Goal: Transaction & Acquisition: Download file/media

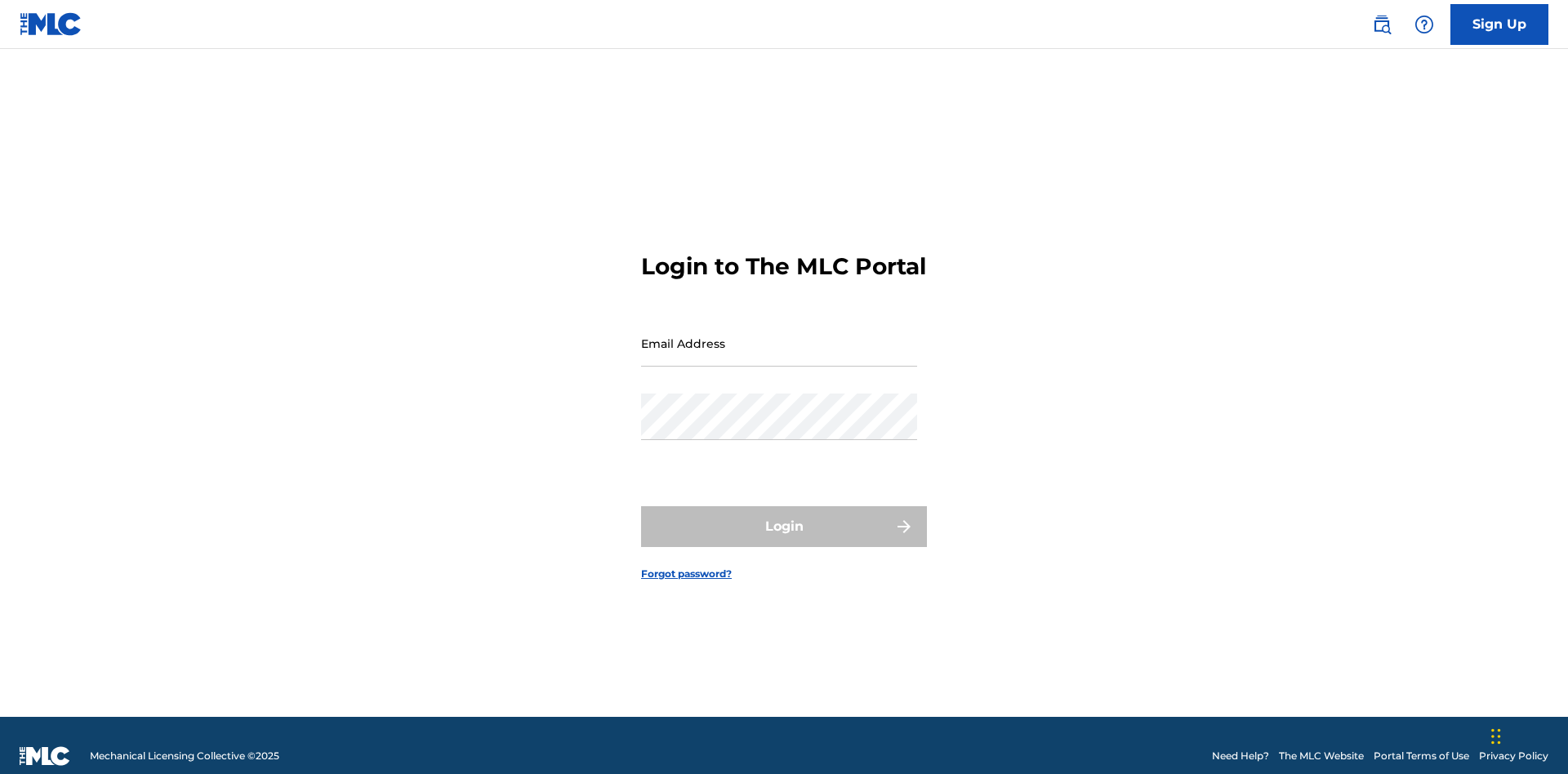
scroll to position [22, 0]
click at [779, 336] on input "Email Address" at bounding box center [778, 344] width 276 height 47
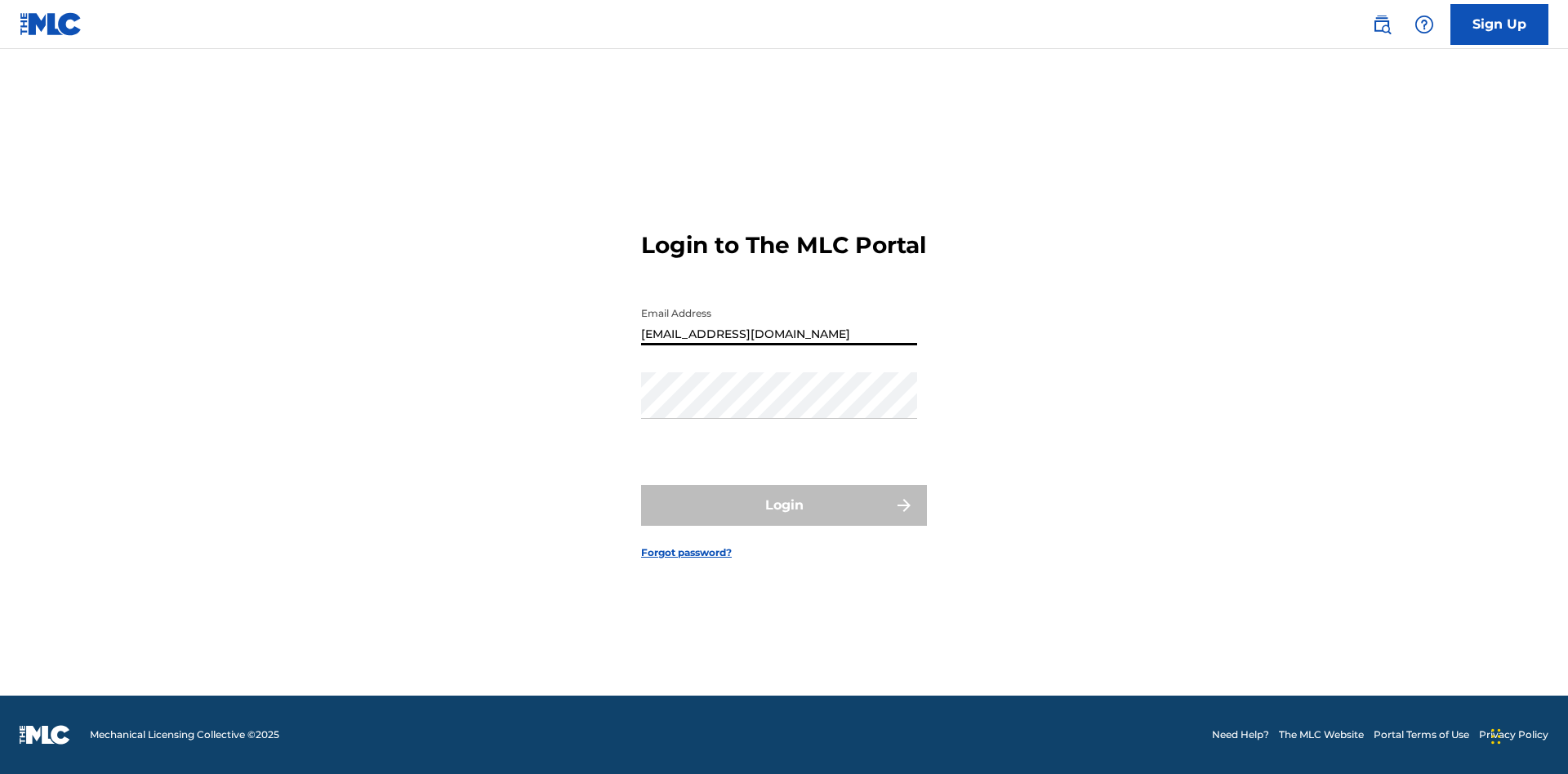
type input "Duke.McTesterson@gmail.com"
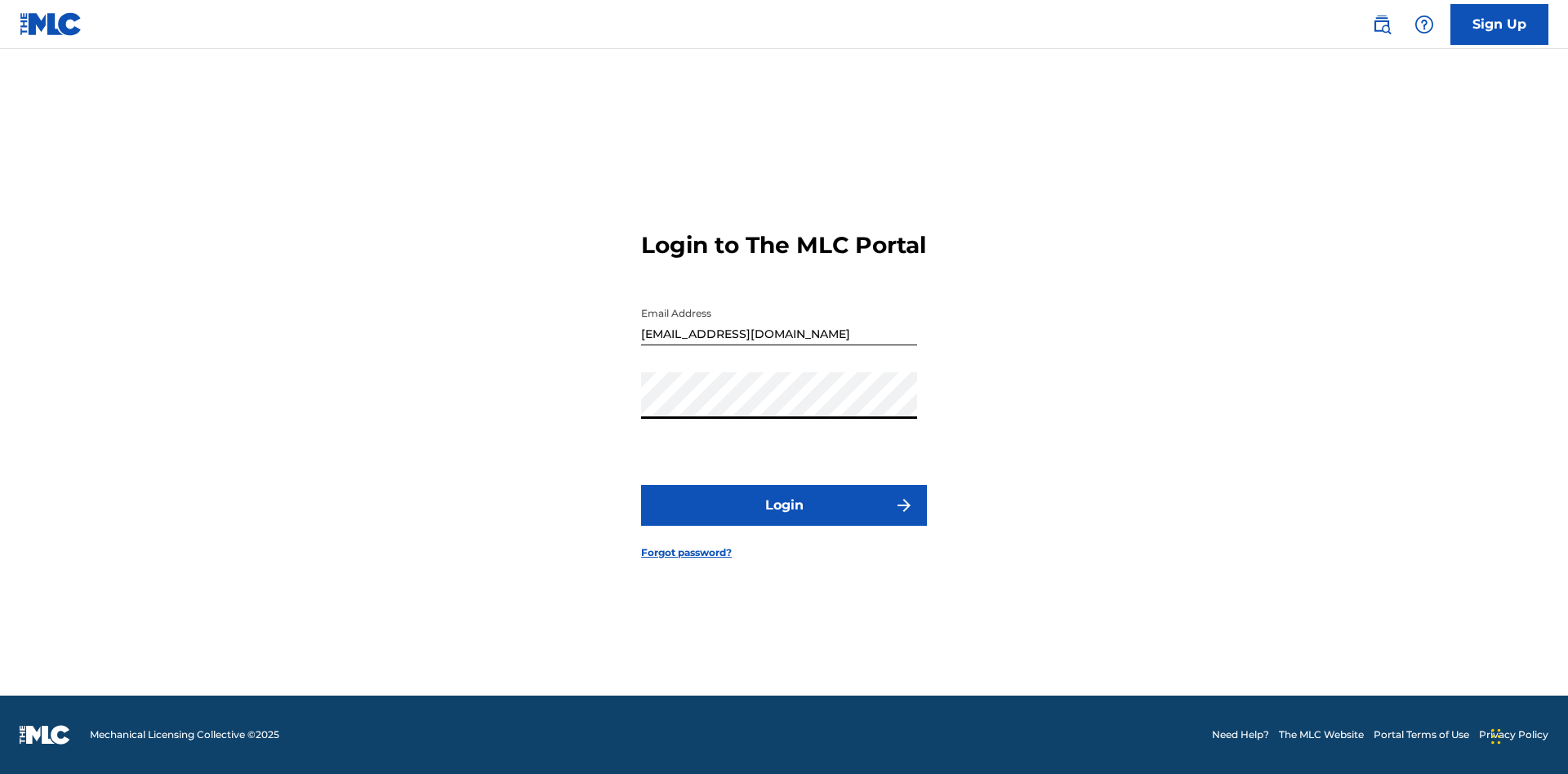
click at [784, 520] on button "Login" at bounding box center [784, 506] width 286 height 41
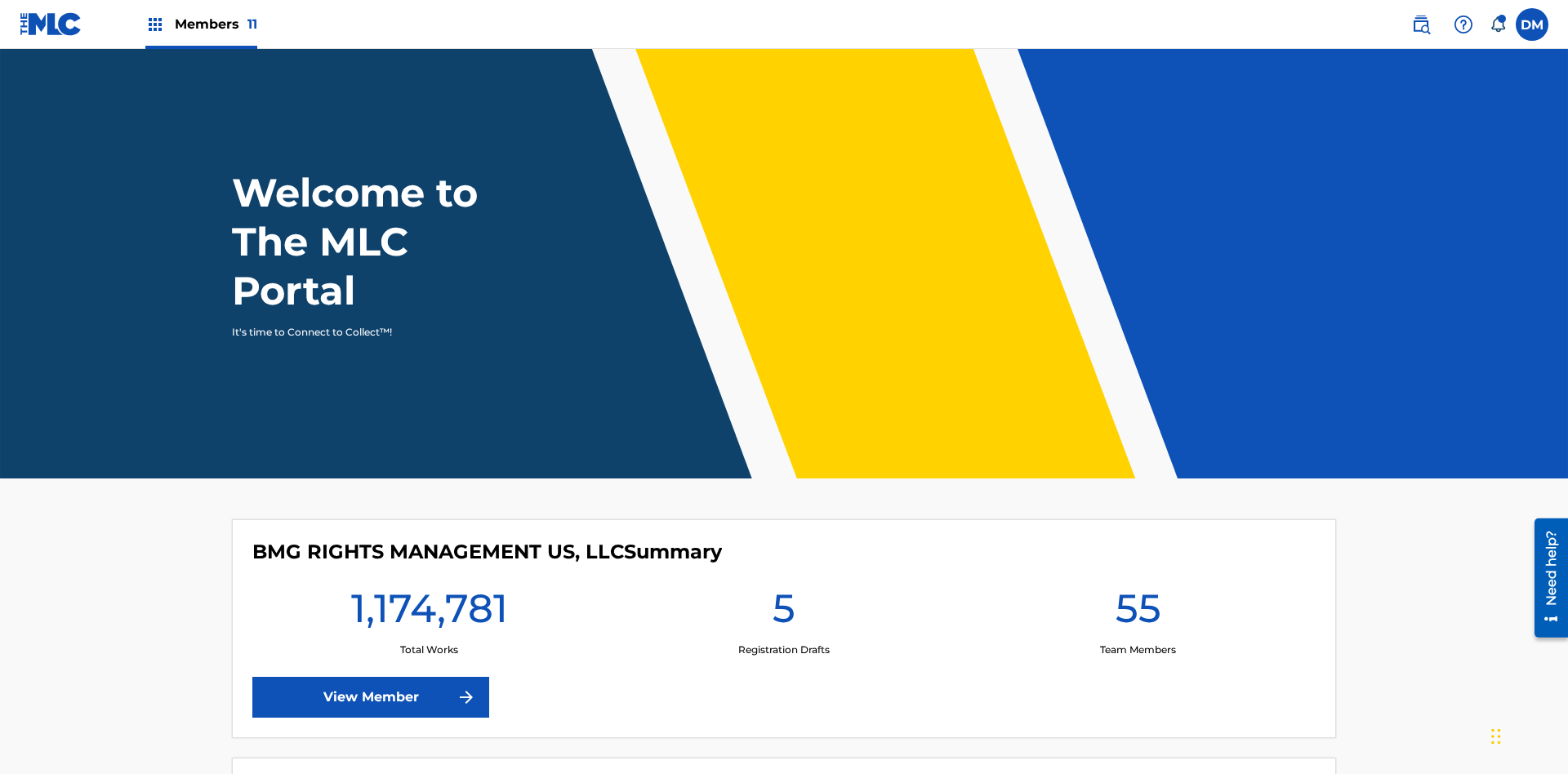
scroll to position [70, 0]
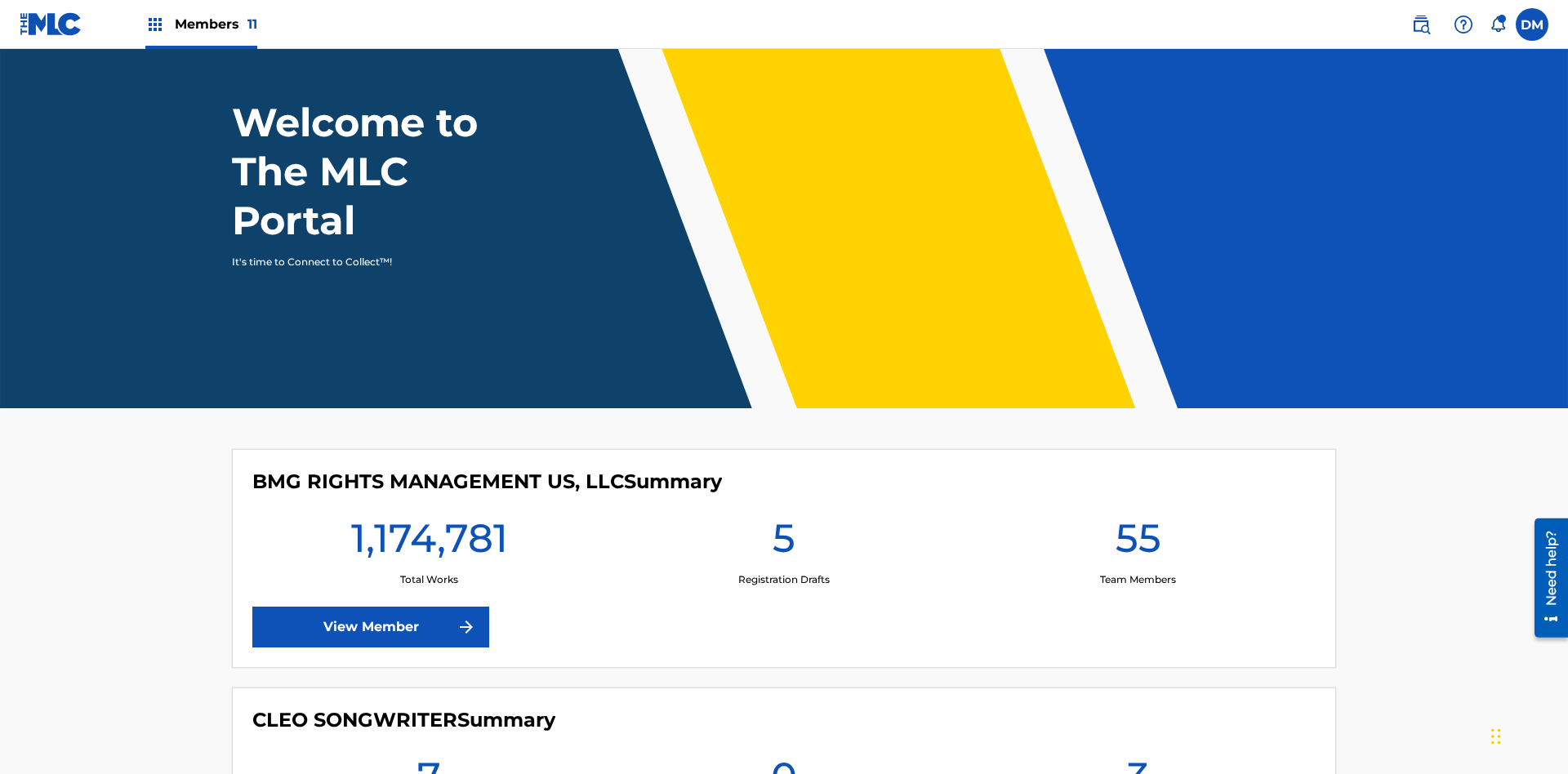
click at [201, 23] on span "Members 11" at bounding box center [216, 24] width 82 height 19
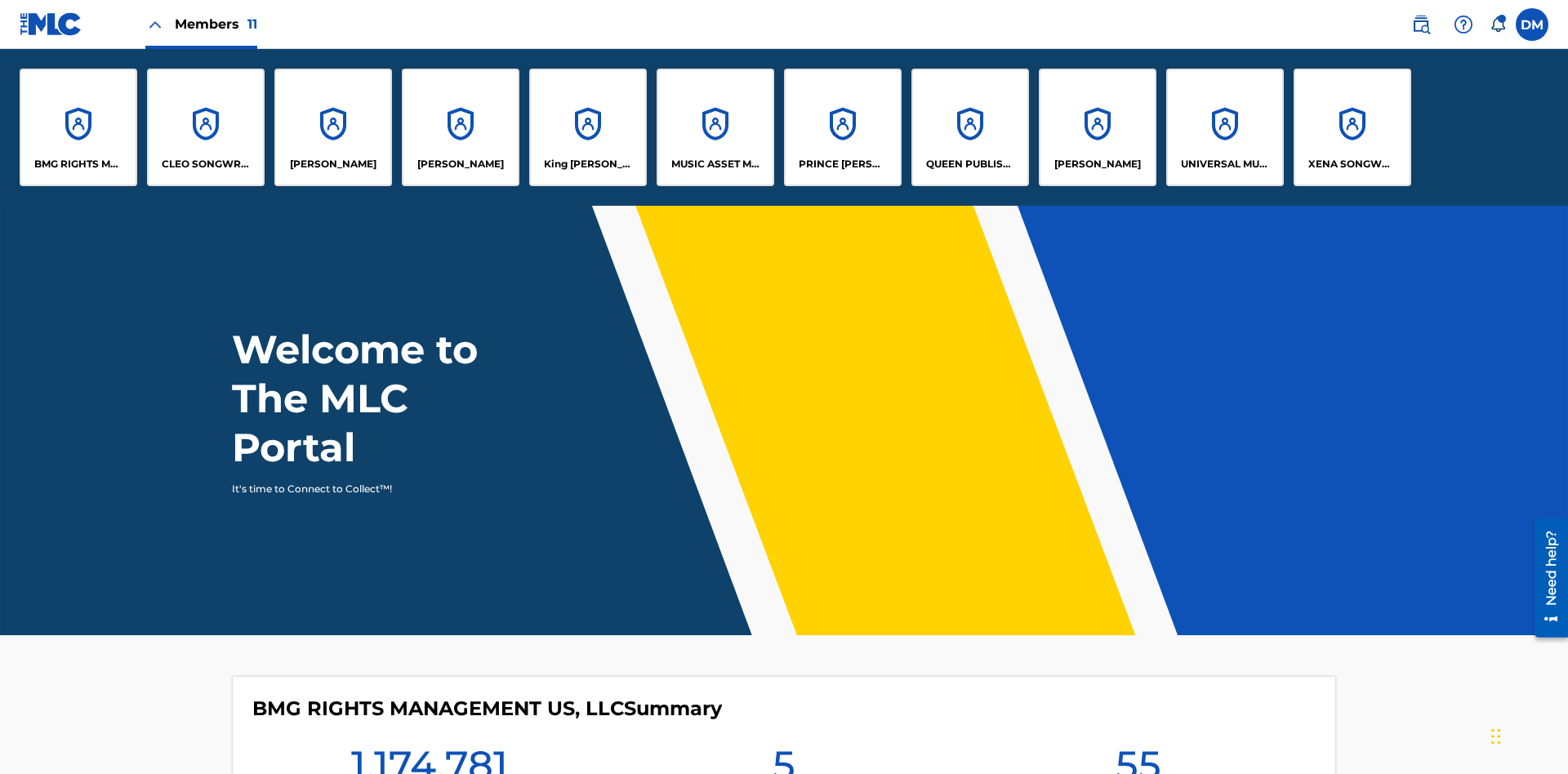
click at [1224, 165] on p "UNIVERSAL MUSIC PUB GROUP" at bounding box center [1225, 165] width 89 height 15
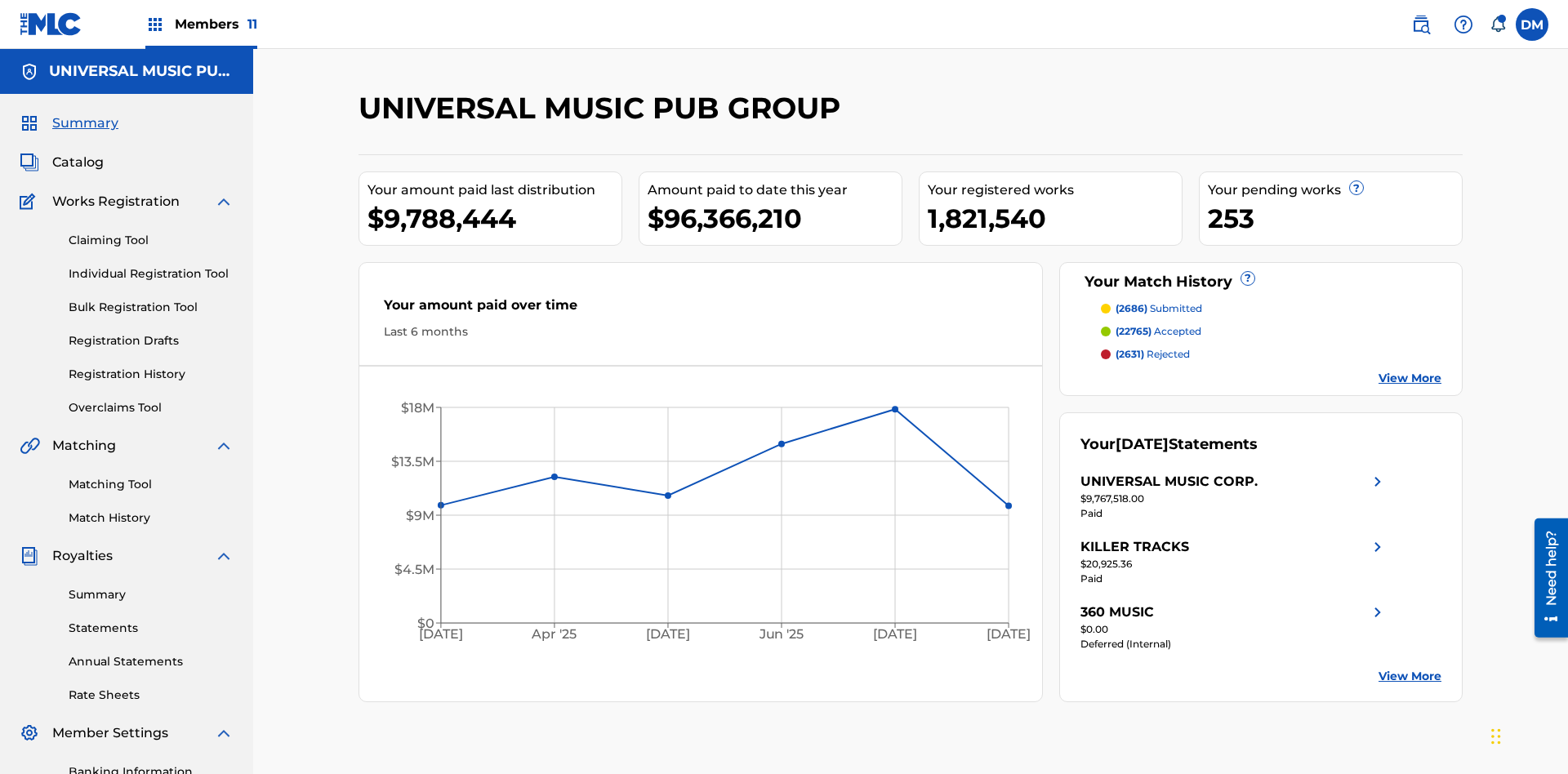
click at [151, 687] on link "Rate Sheets" at bounding box center [150, 695] width 165 height 17
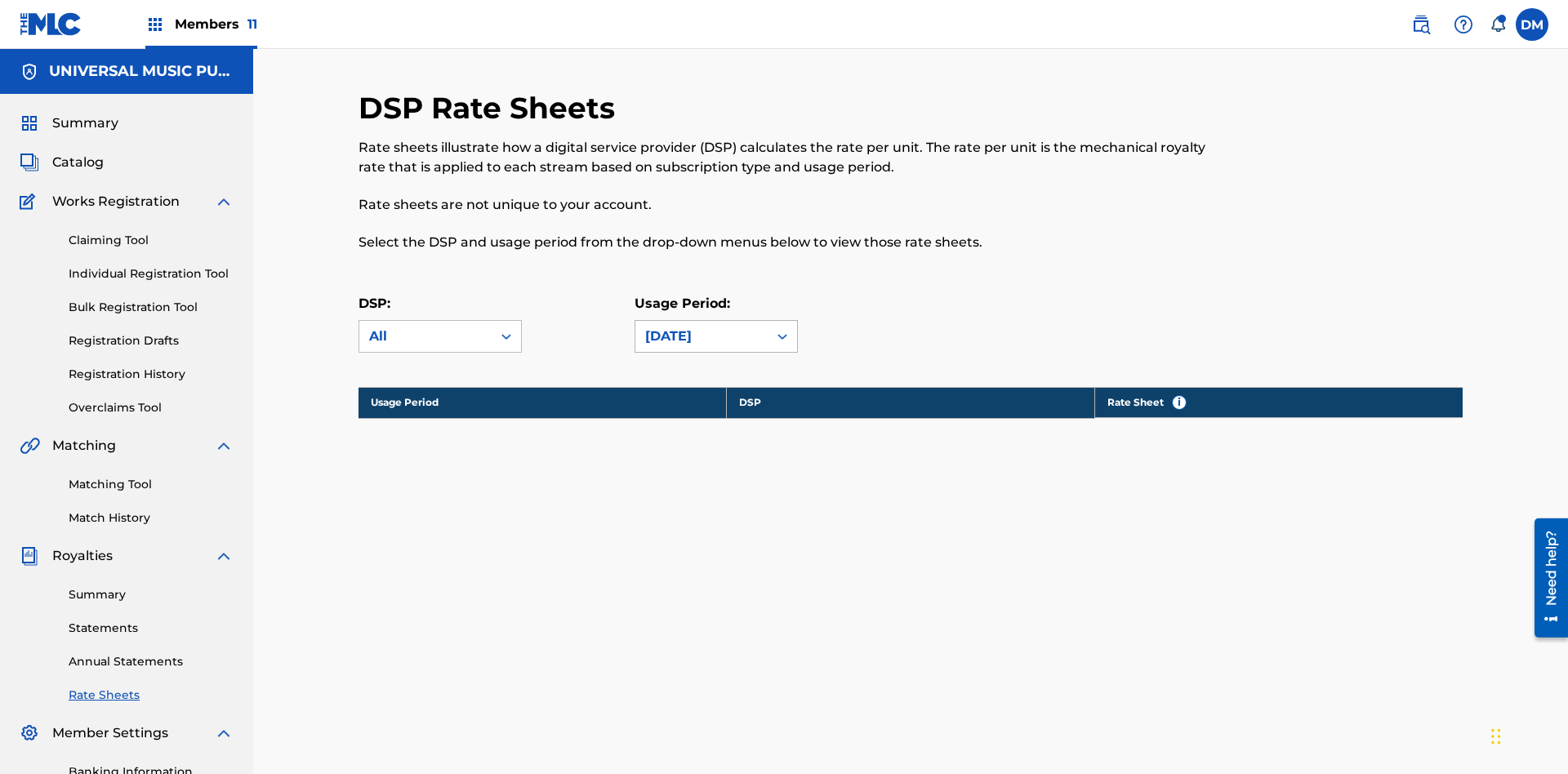
click at [716, 327] on div "May 2025" at bounding box center [701, 337] width 113 height 20
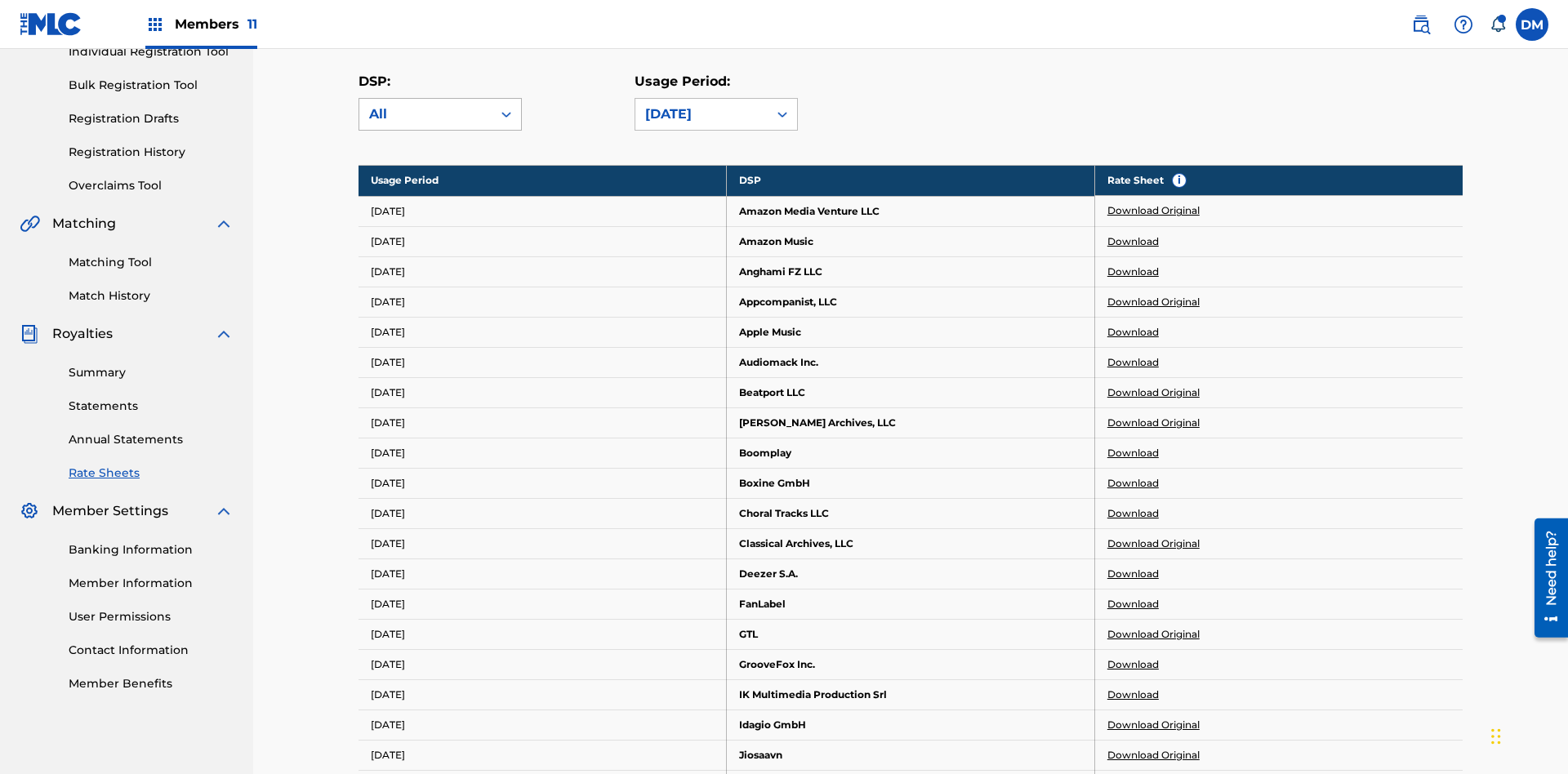
click at [440, 114] on div "All" at bounding box center [425, 114] width 113 height 20
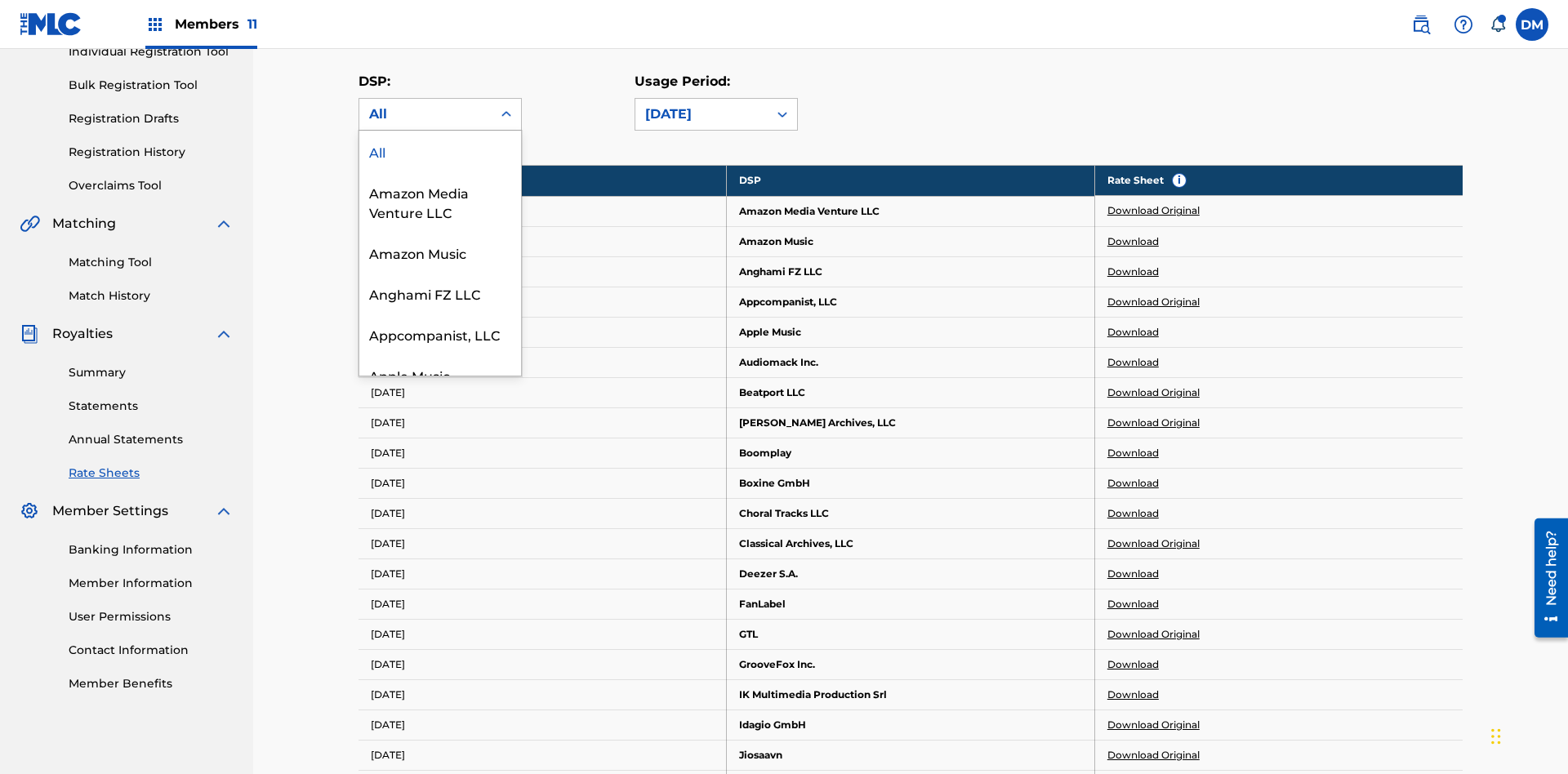
click at [440, 477] on div "Beatport LLC" at bounding box center [440, 457] width 162 height 41
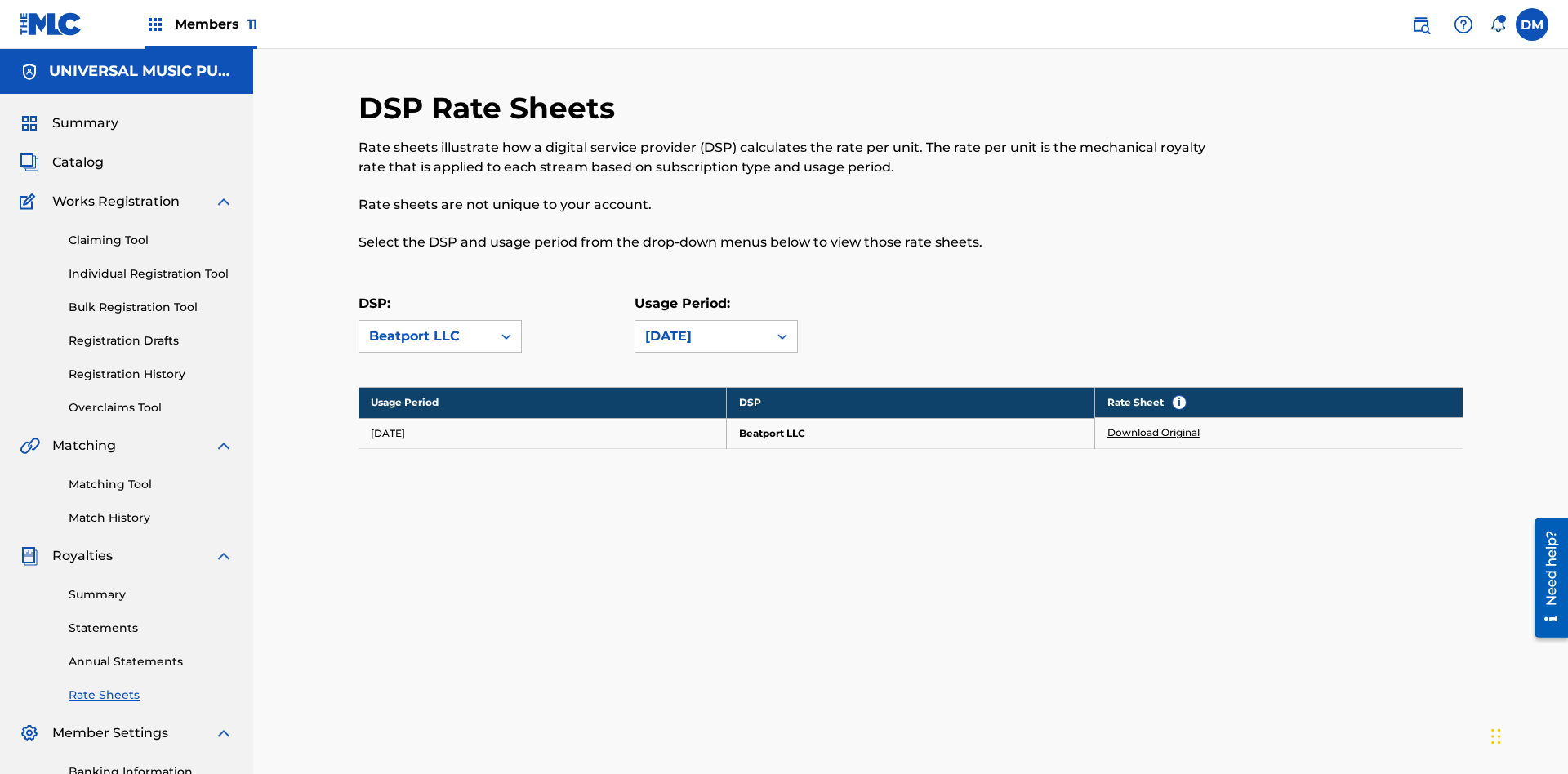
scroll to position [238, 0]
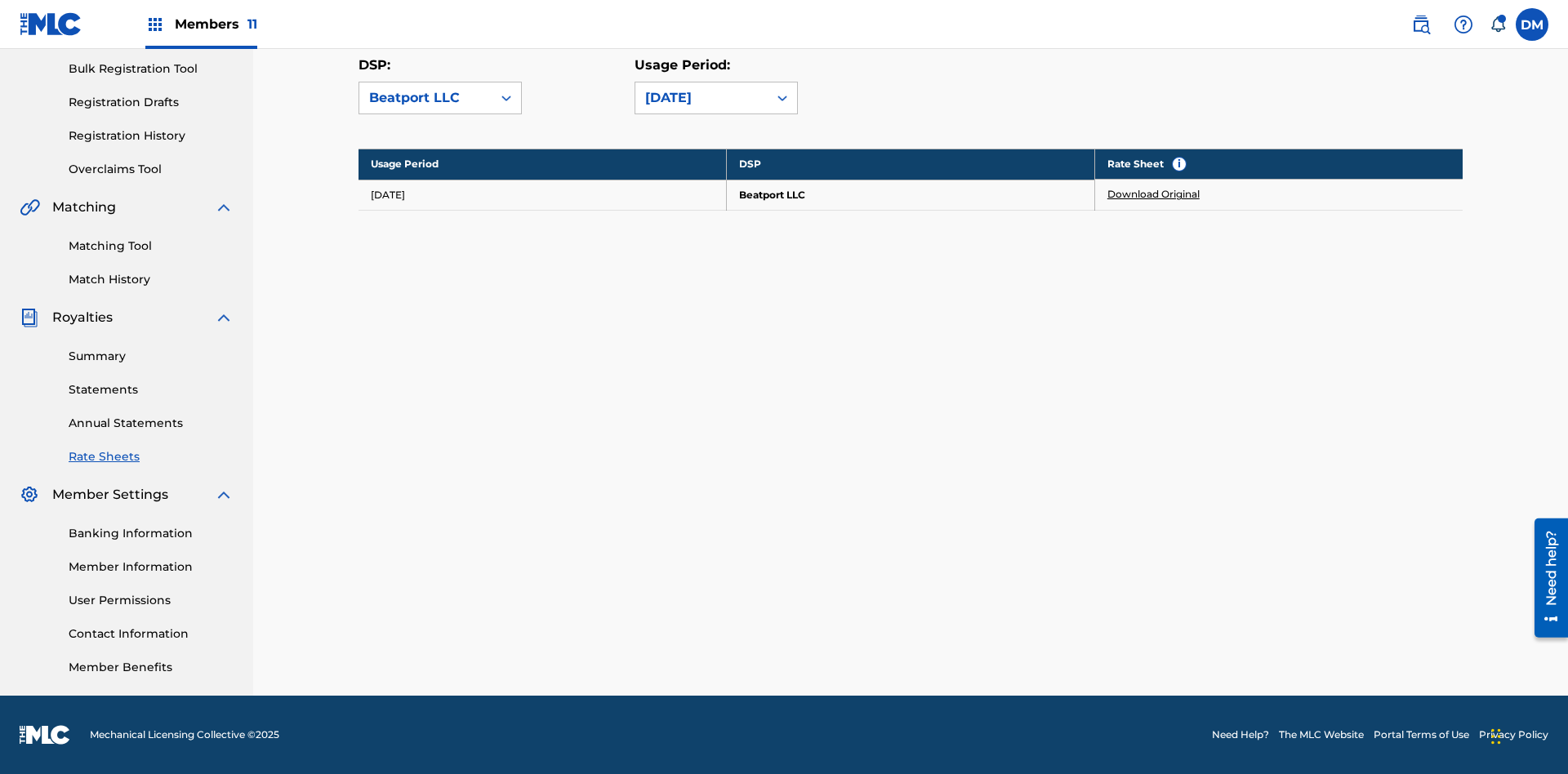
click at [1154, 194] on link "Download Original" at bounding box center [1153, 194] width 93 height 15
